Goal: Transaction & Acquisition: Obtain resource

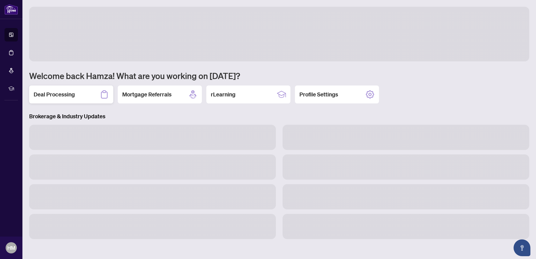
click at [82, 98] on div "Deal Processing" at bounding box center [71, 95] width 84 height 18
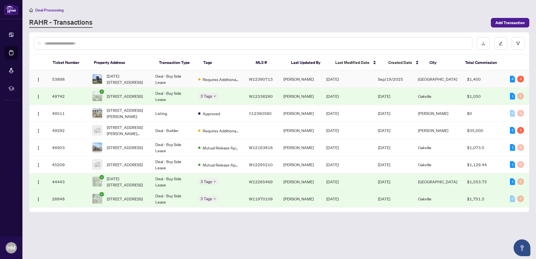
click at [194, 78] on td "Deal - Buy Side Lease" at bounding box center [172, 79] width 43 height 17
click at [174, 131] on td "Deal - Builder" at bounding box center [172, 130] width 43 height 17
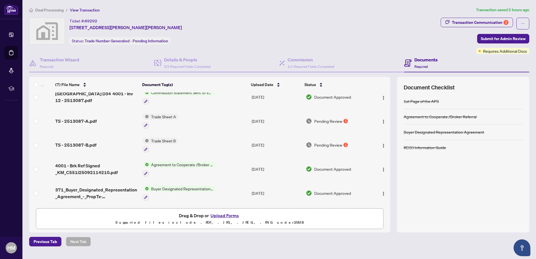
scroll to position [8, 0]
click at [381, 123] on span "button" at bounding box center [383, 121] width 4 height 6
click at [384, 147] on span "Download" at bounding box center [409, 149] width 54 height 6
click at [384, 147] on button "button" at bounding box center [383, 144] width 9 height 9
click at [388, 174] on span "Download" at bounding box center [409, 173] width 54 height 6
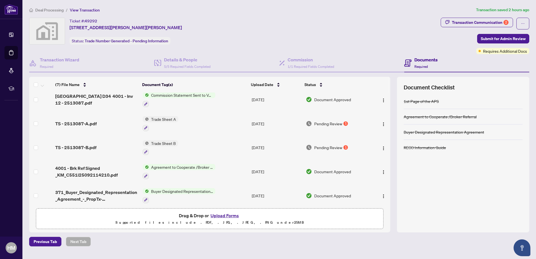
scroll to position [0, 0]
